Goal: Information Seeking & Learning: Check status

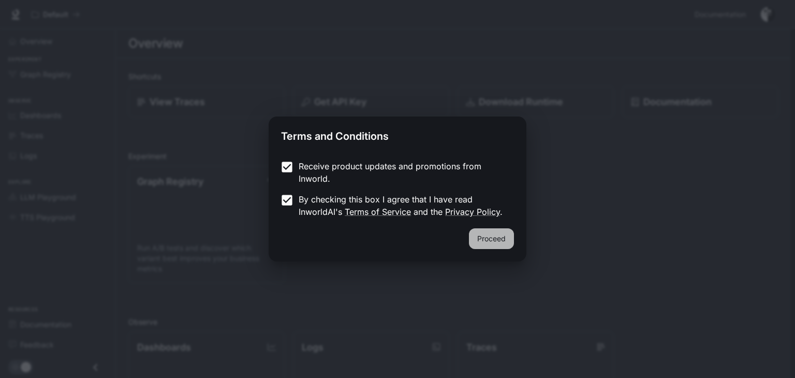
click at [504, 235] on button "Proceed" at bounding box center [491, 238] width 45 height 21
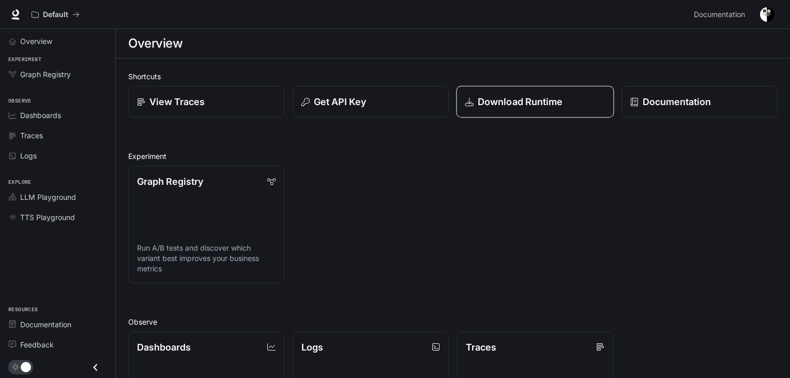
click at [527, 111] on link "Download Runtime" at bounding box center [535, 102] width 158 height 32
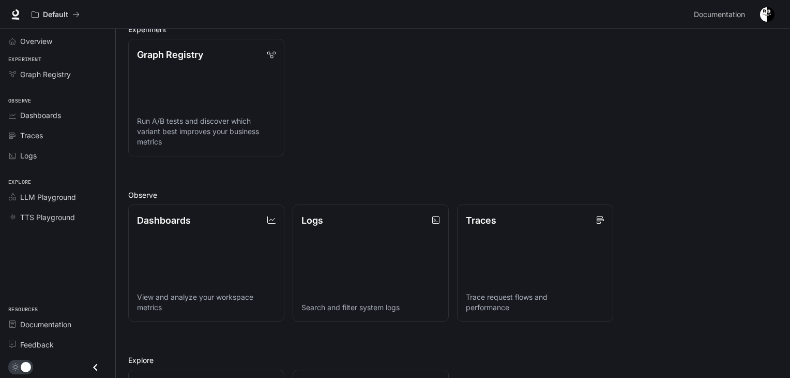
scroll to position [155, 0]
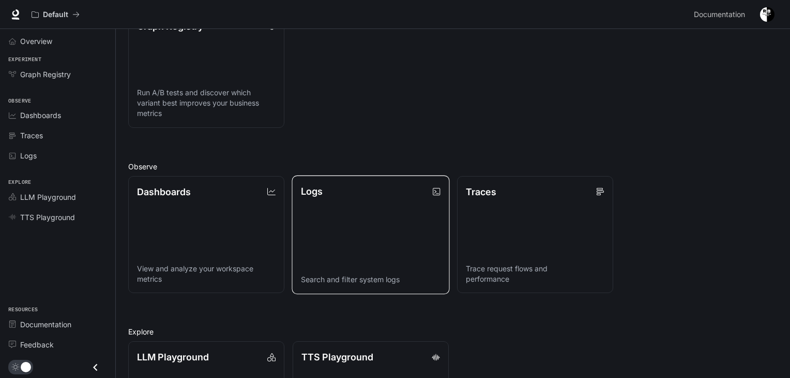
click at [360, 224] on link "Logs Search and filter system logs" at bounding box center [371, 234] width 158 height 118
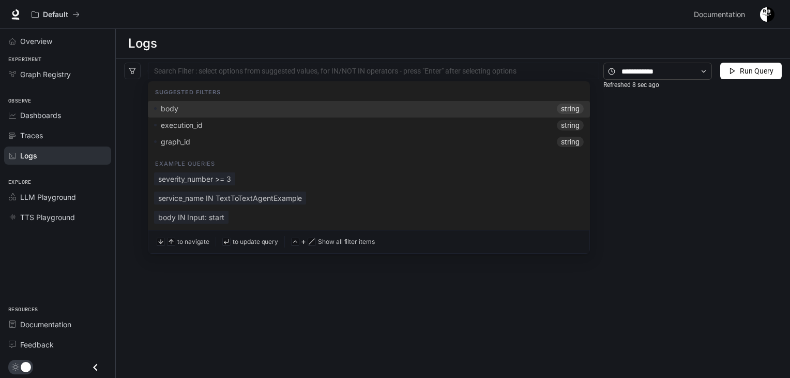
click at [291, 71] on div at bounding box center [374, 71] width 446 height 7
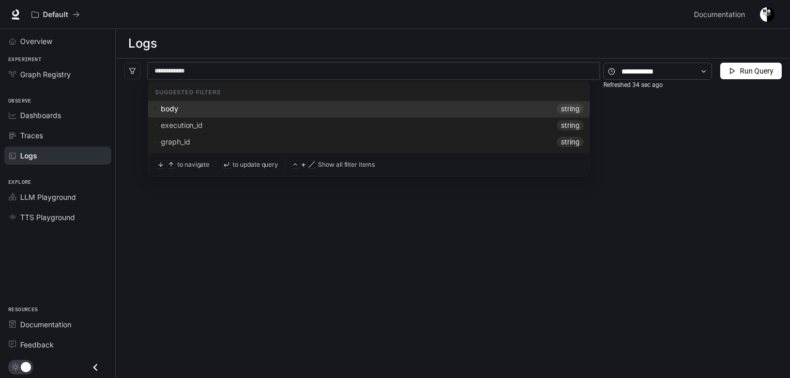
click at [561, 108] on span "string" at bounding box center [570, 108] width 27 height 10
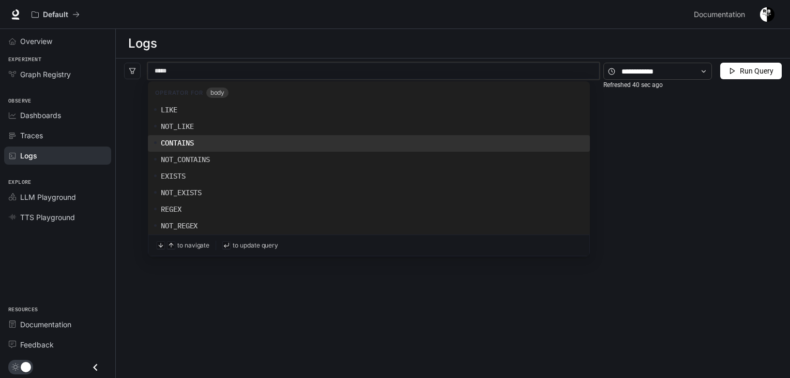
click at [294, 144] on div "CONTAINS" at bounding box center [369, 143] width 430 height 10
type input "**********"
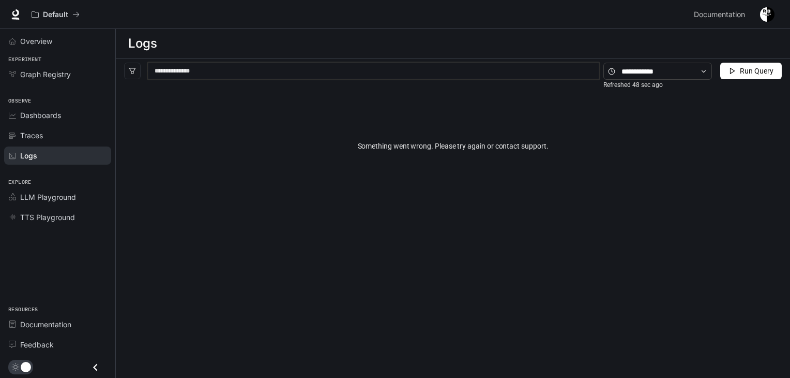
click at [745, 69] on span "Run Query" at bounding box center [757, 70] width 34 height 11
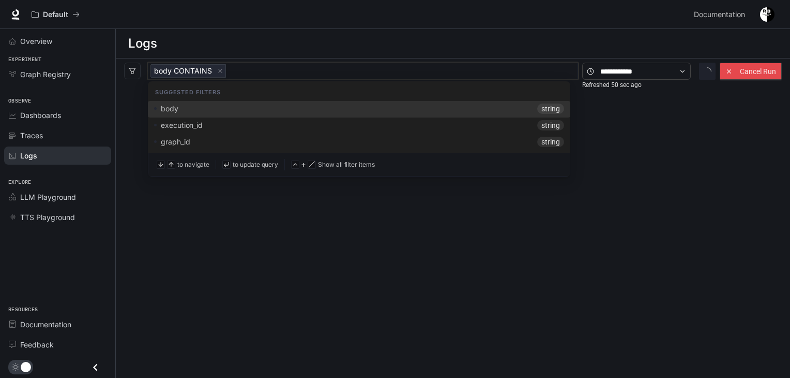
click at [745, 69] on span "Cancel Run" at bounding box center [758, 71] width 36 height 11
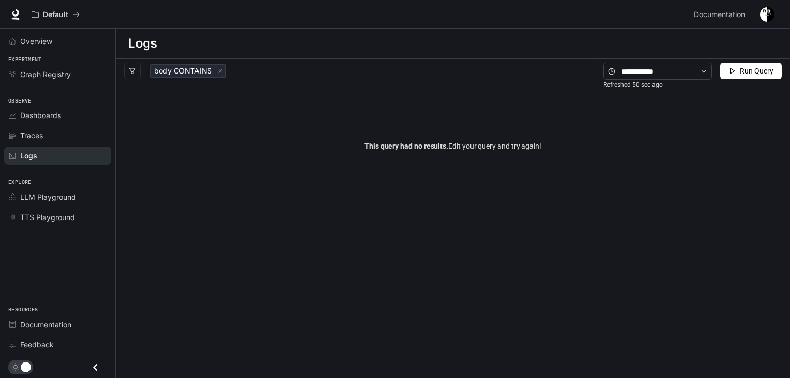
click at [745, 69] on span "Run Query" at bounding box center [757, 70] width 34 height 11
click at [733, 70] on icon "button" at bounding box center [732, 70] width 7 height 7
click at [735, 73] on button "Cancel Run" at bounding box center [751, 71] width 61 height 17
